Goal: Transaction & Acquisition: Purchase product/service

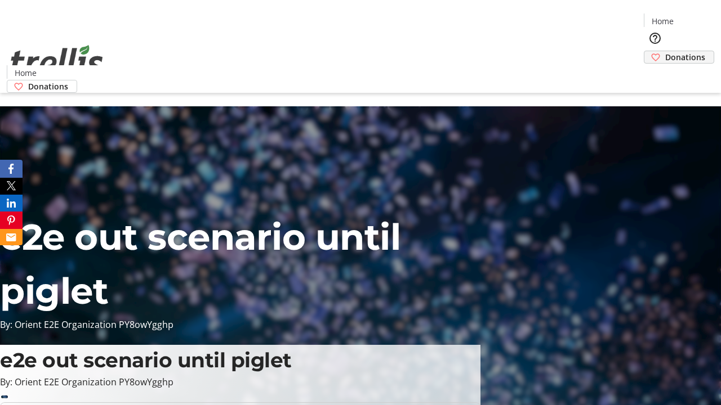
click at [665, 51] on span "Donations" at bounding box center [685, 57] width 40 height 12
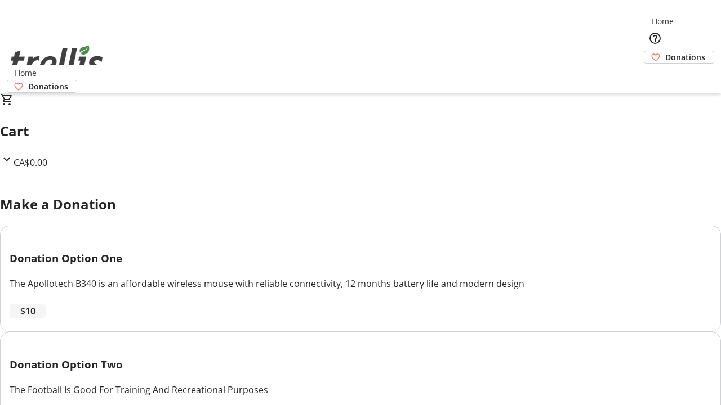
click at [35, 318] on span "$10" at bounding box center [27, 312] width 15 height 14
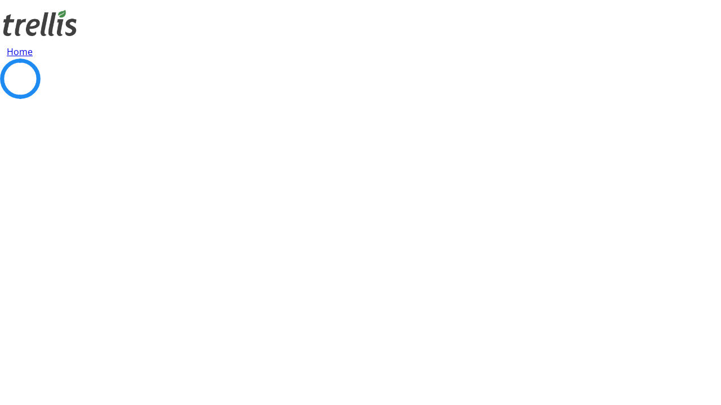
select select "CA"
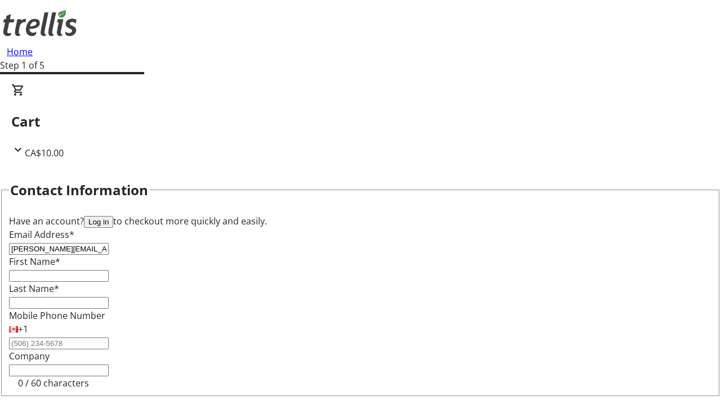
type input "[PERSON_NAME][EMAIL_ADDRESS][DOMAIN_NAME]"
type input "[PERSON_NAME]"
type input "[STREET_ADDRESS][PERSON_NAME]"
type input "Kelowna"
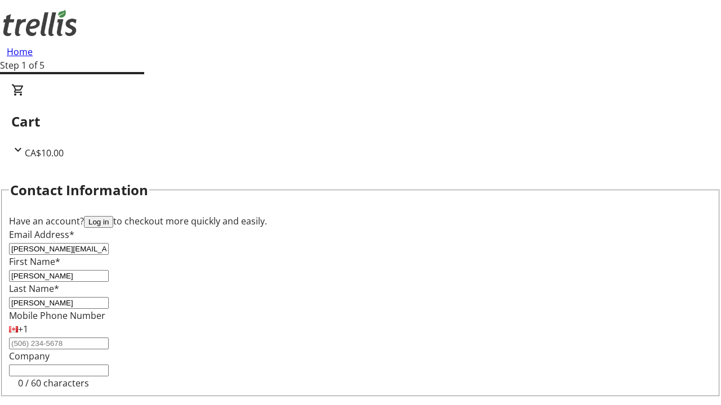
select select "BC"
type input "Kelowna"
type input "V1Y 0C2"
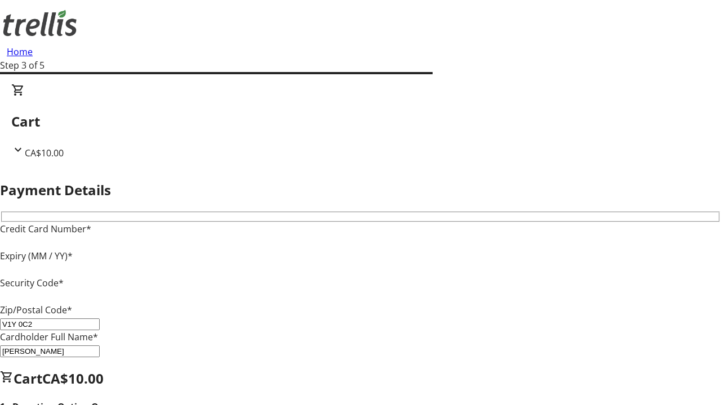
type input "V1Y 0C2"
